Goal: Navigation & Orientation: Find specific page/section

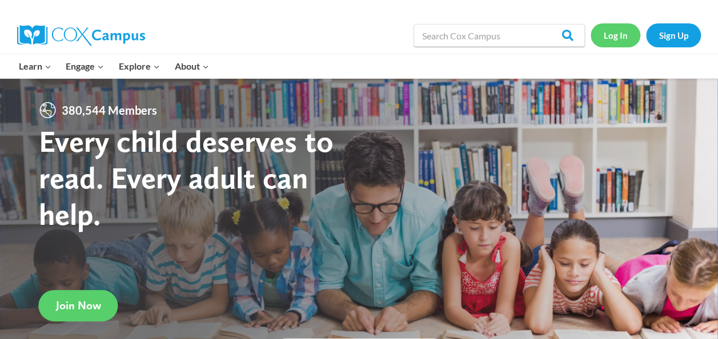
click at [621, 31] on link "Log In" at bounding box center [616, 34] width 50 height 23
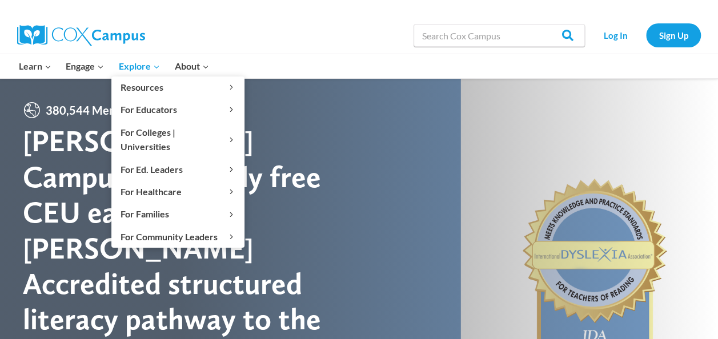
click at [156, 65] on icon "Expand" at bounding box center [157, 67] width 8 height 8
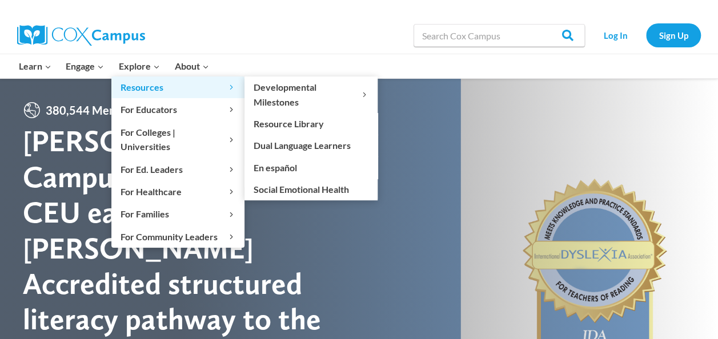
click at [193, 91] on span "Resources Expand" at bounding box center [178, 87] width 115 height 15
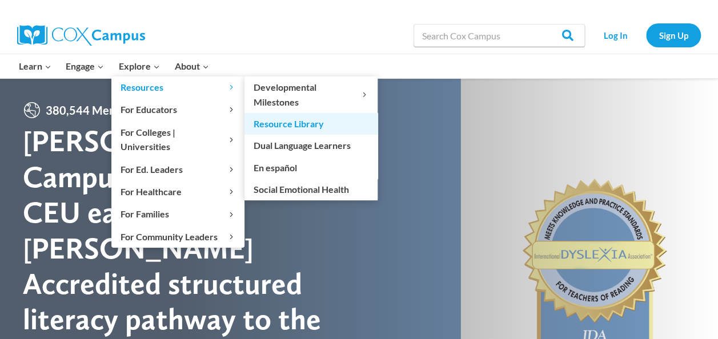
click at [290, 125] on link "Resource Library" at bounding box center [311, 124] width 133 height 22
